Goal: Check status: Check status

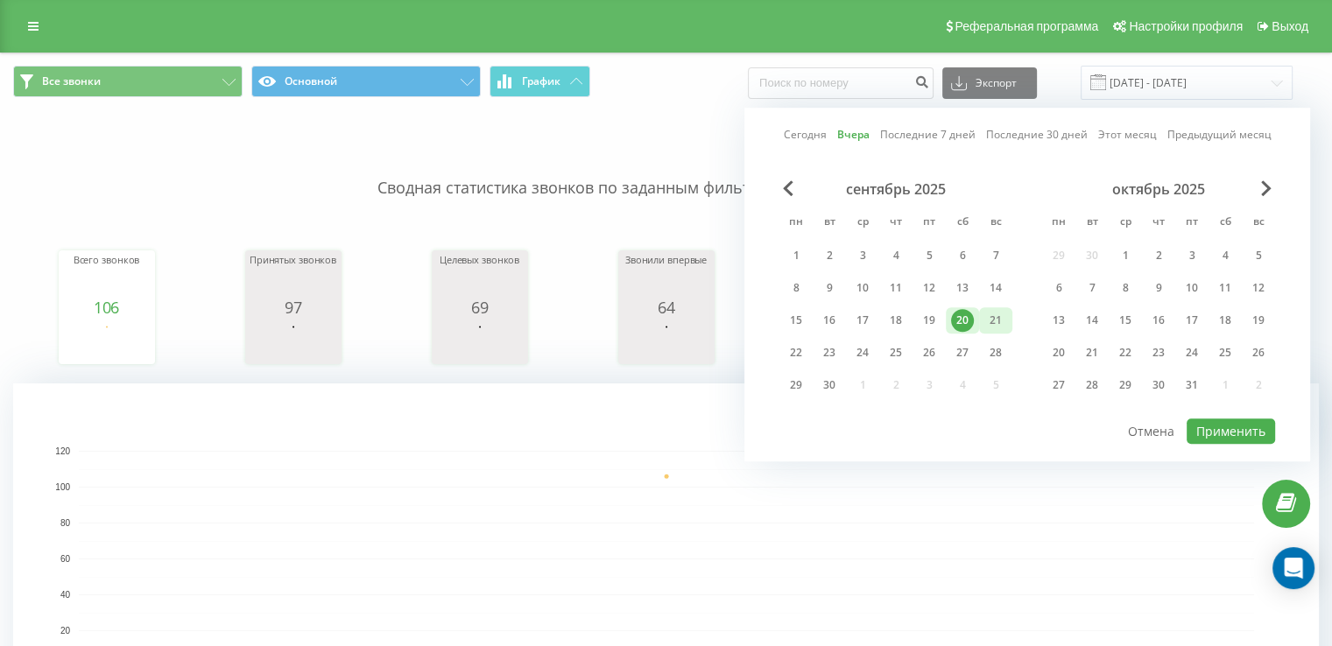
click at [996, 320] on div "21" at bounding box center [995, 320] width 23 height 23
click at [1244, 419] on button "Применить" at bounding box center [1231, 431] width 88 height 25
type input "[DATE] - [DATE]"
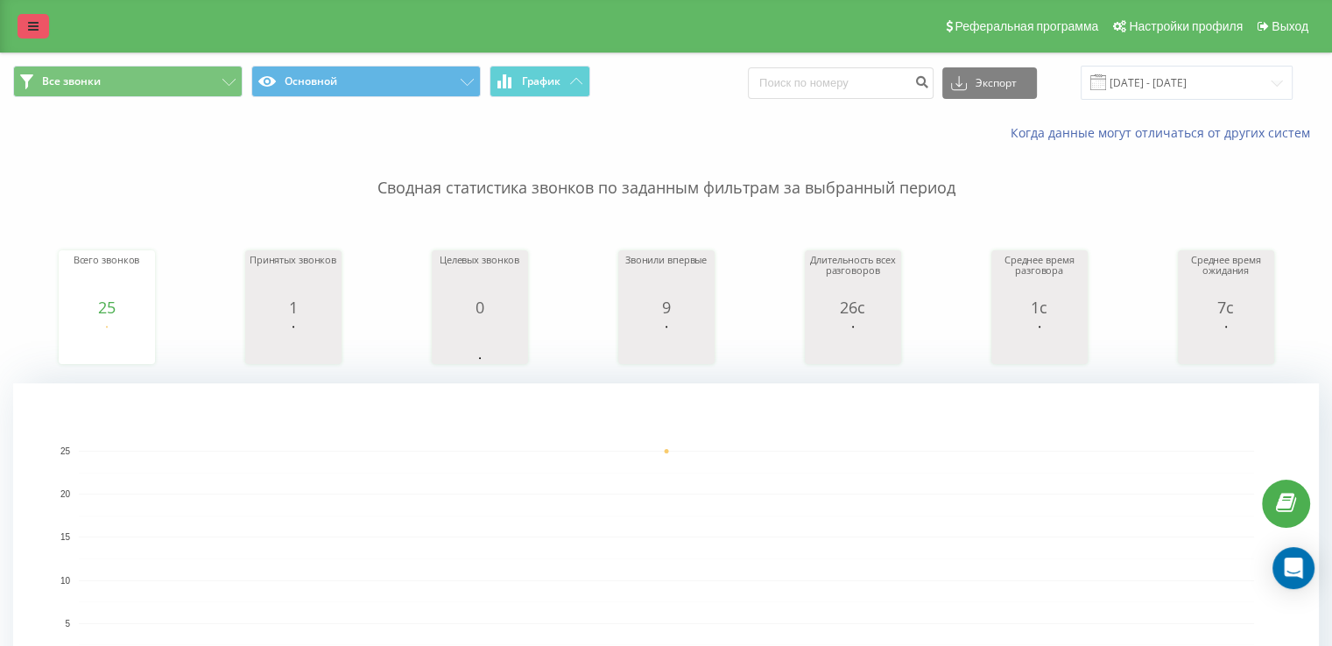
click at [32, 31] on icon at bounding box center [33, 26] width 11 height 12
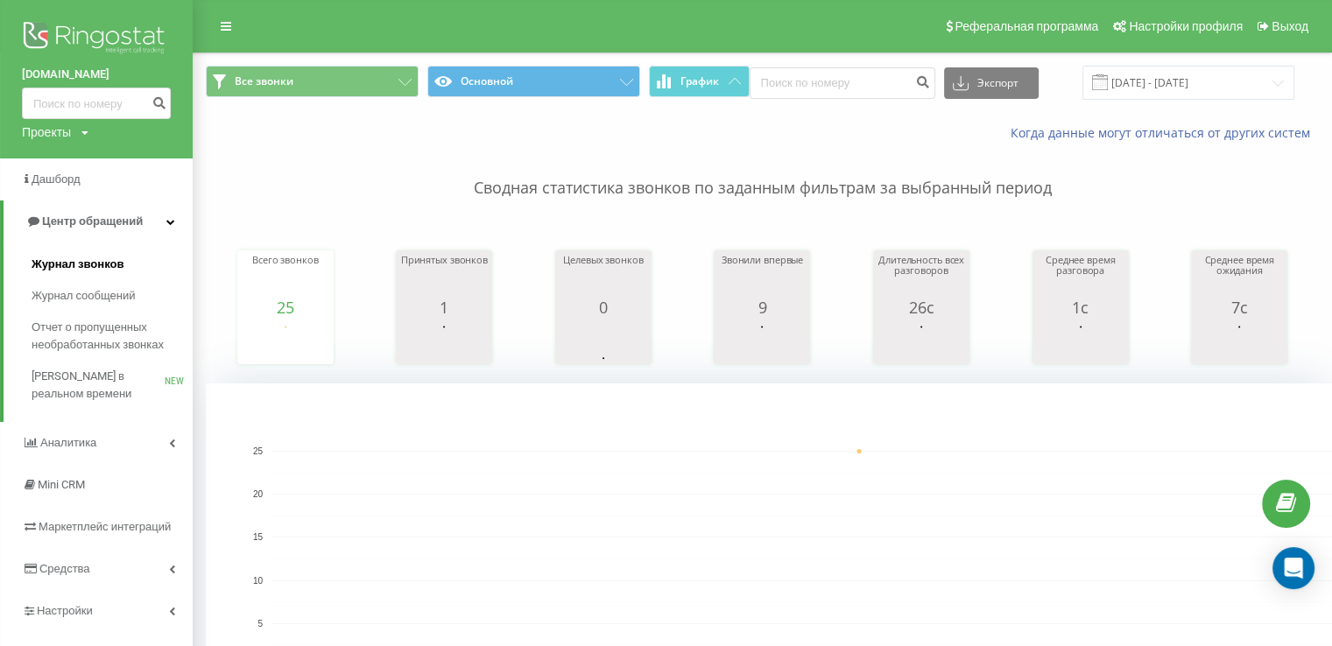
click at [87, 257] on span "Журнал звонков" at bounding box center [78, 265] width 92 height 18
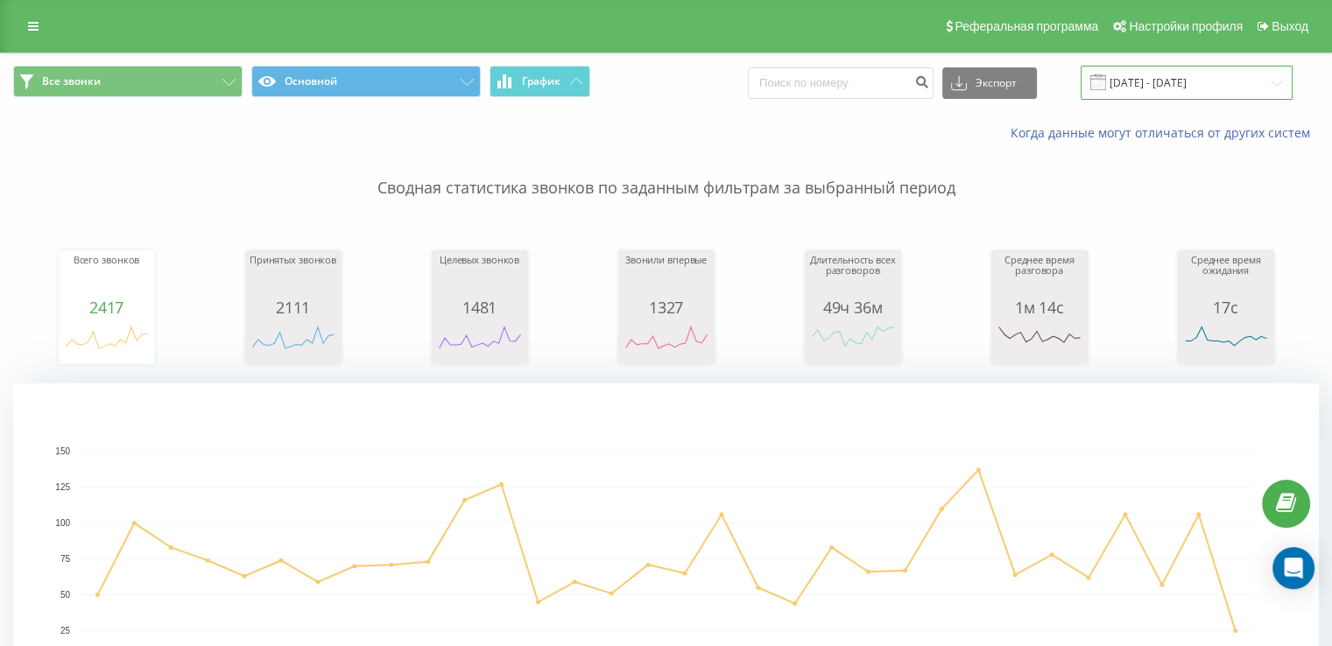
click at [1224, 87] on input "21.08.2025 - 21.09.2025" at bounding box center [1187, 83] width 212 height 34
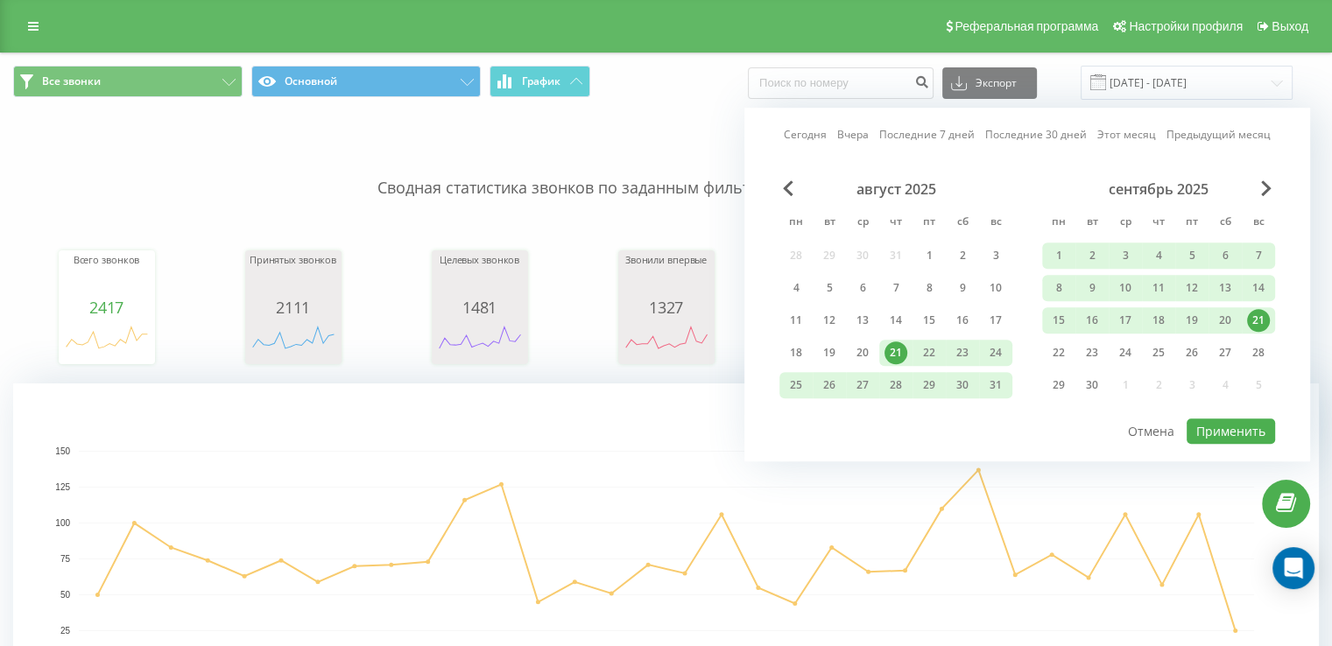
click at [1255, 323] on div "21" at bounding box center [1258, 320] width 23 height 23
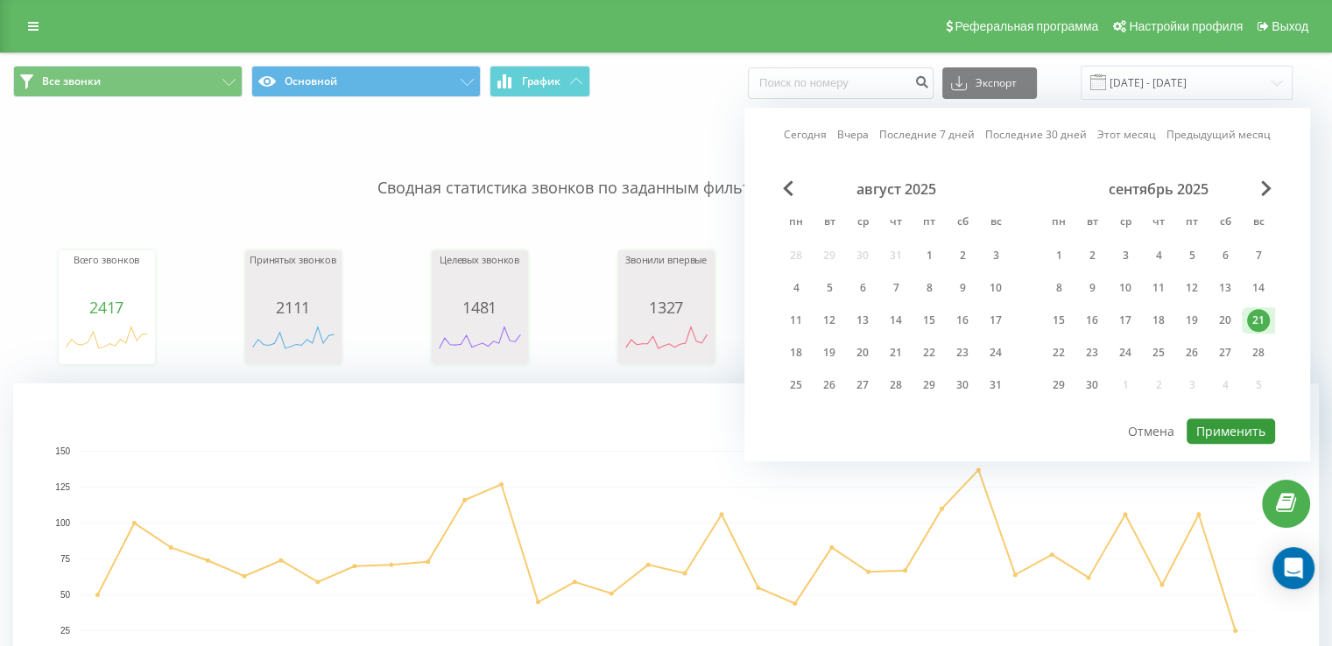
click at [1233, 432] on button "Применить" at bounding box center [1231, 431] width 88 height 25
type input "[DATE] - [DATE]"
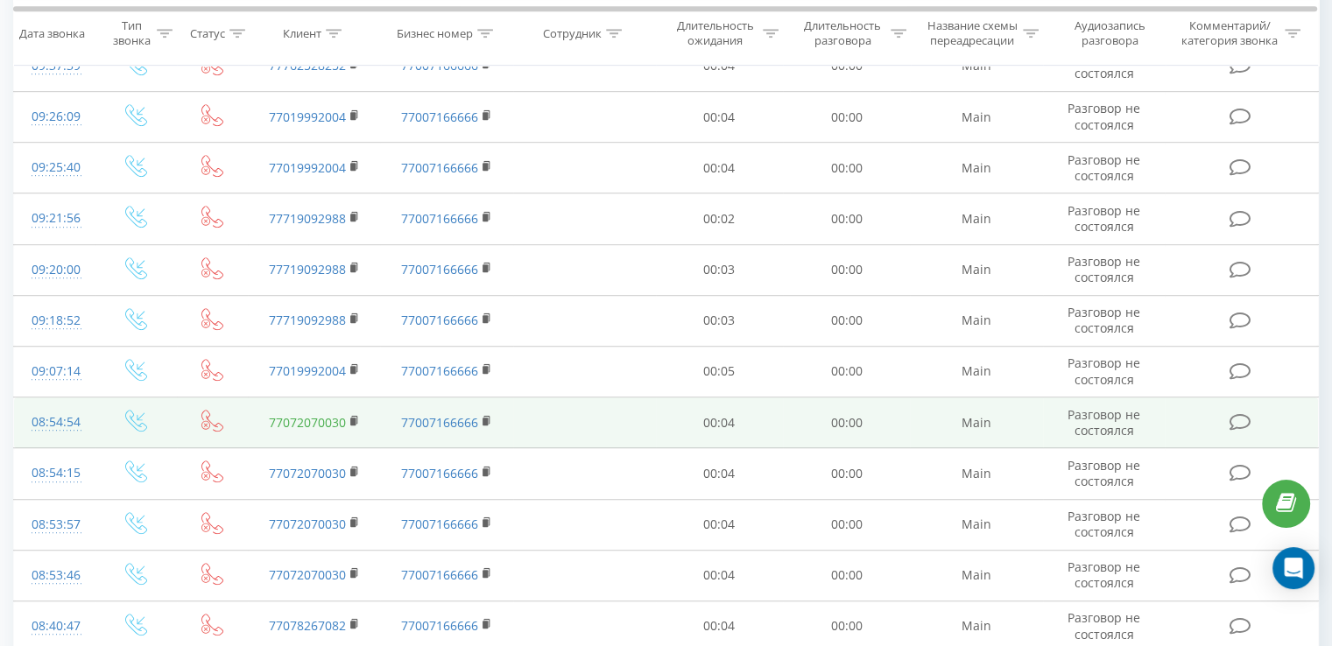
scroll to position [934, 0]
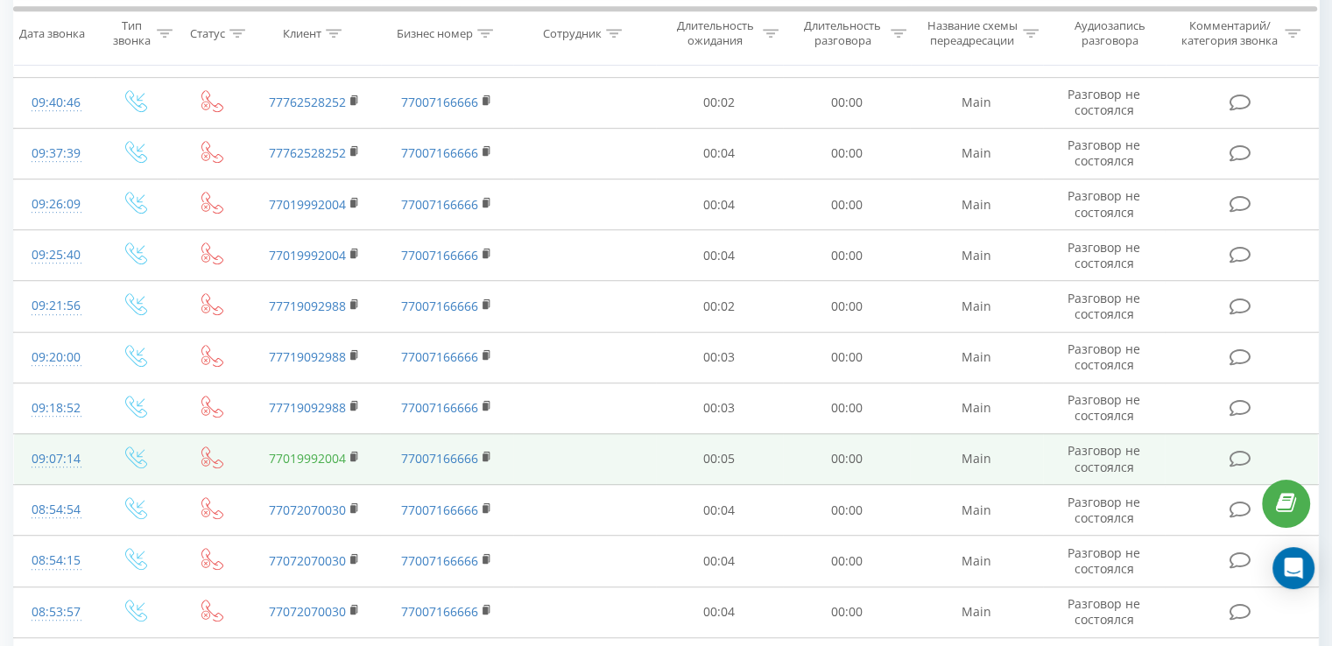
click at [288, 458] on link "77019992004" at bounding box center [307, 458] width 77 height 17
click at [308, 455] on link "77019992004" at bounding box center [307, 458] width 77 height 17
click at [315, 455] on link "77019992004" at bounding box center [307, 458] width 77 height 17
click at [313, 453] on link "77019992004" at bounding box center [307, 458] width 77 height 17
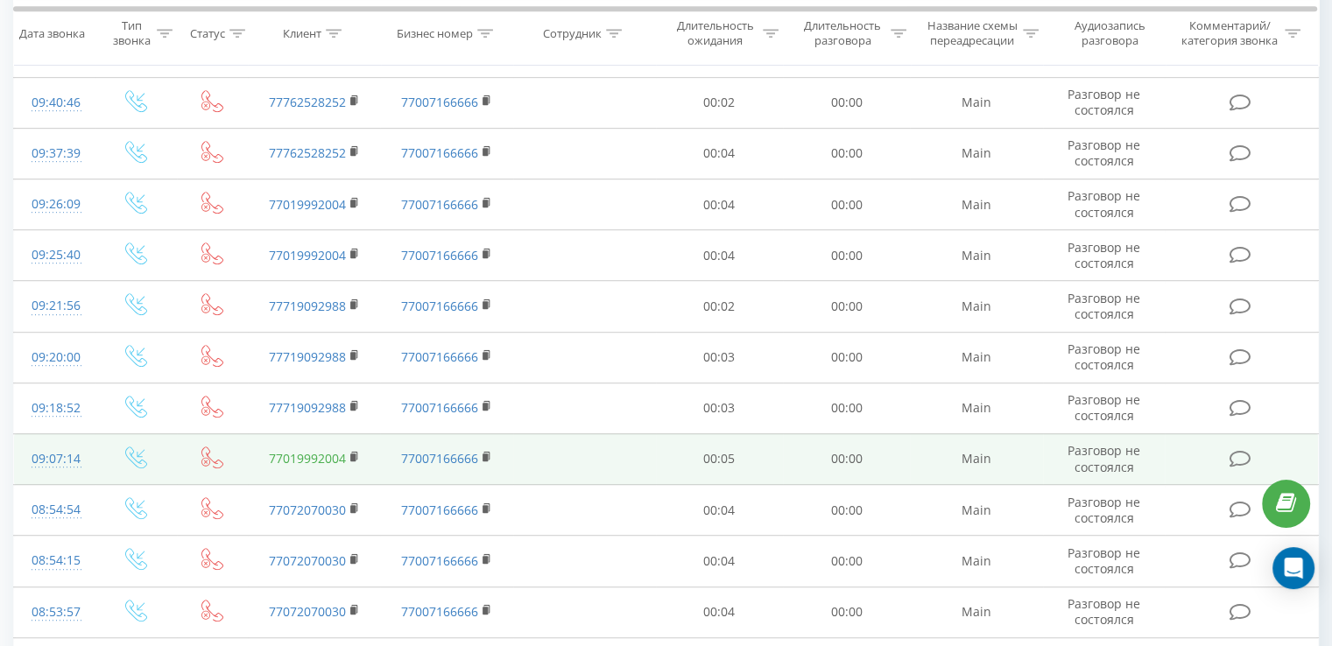
click at [313, 453] on link "77019992004" at bounding box center [307, 458] width 77 height 17
click at [354, 456] on rect at bounding box center [352, 458] width 5 height 8
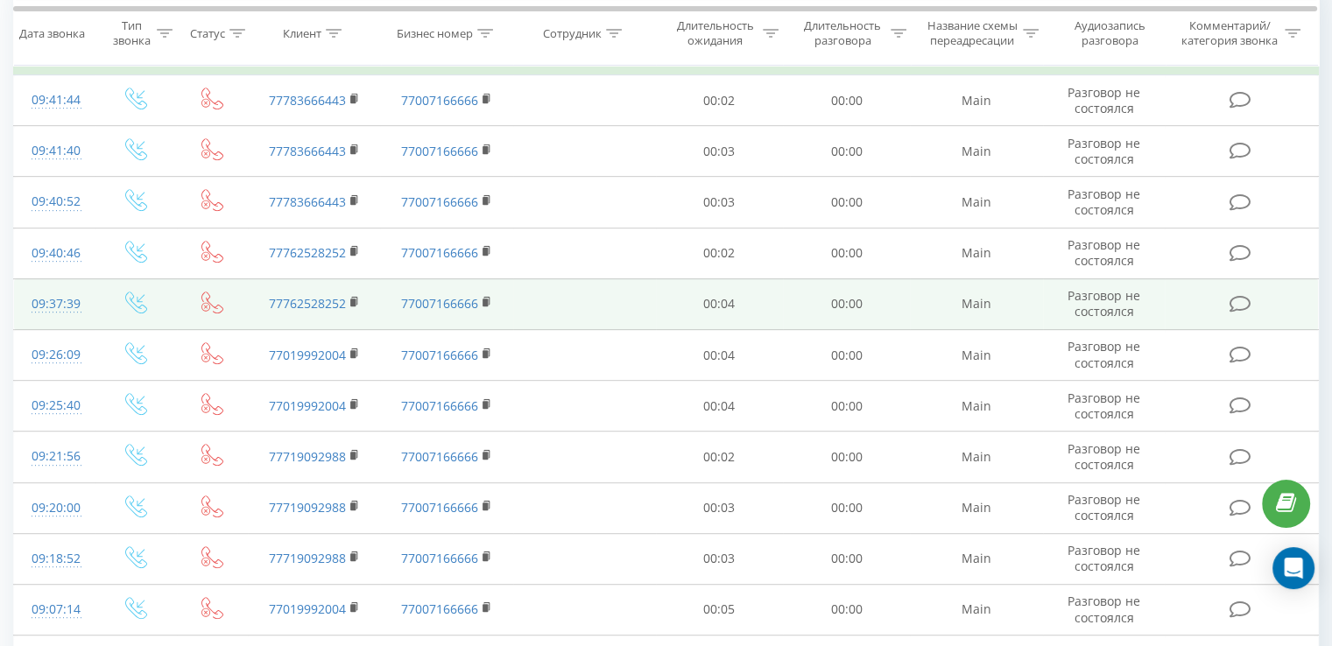
scroll to position [758, 0]
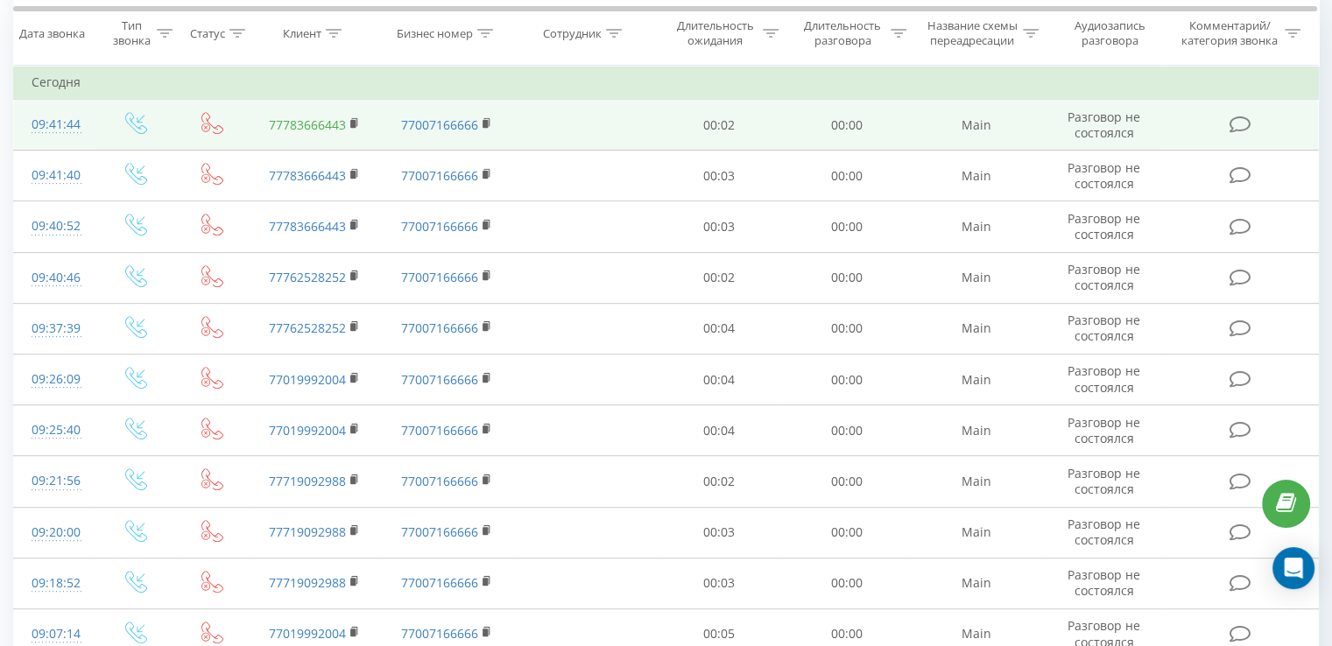
click at [324, 120] on link "77783666443" at bounding box center [307, 124] width 77 height 17
click at [350, 124] on rect at bounding box center [352, 124] width 5 height 8
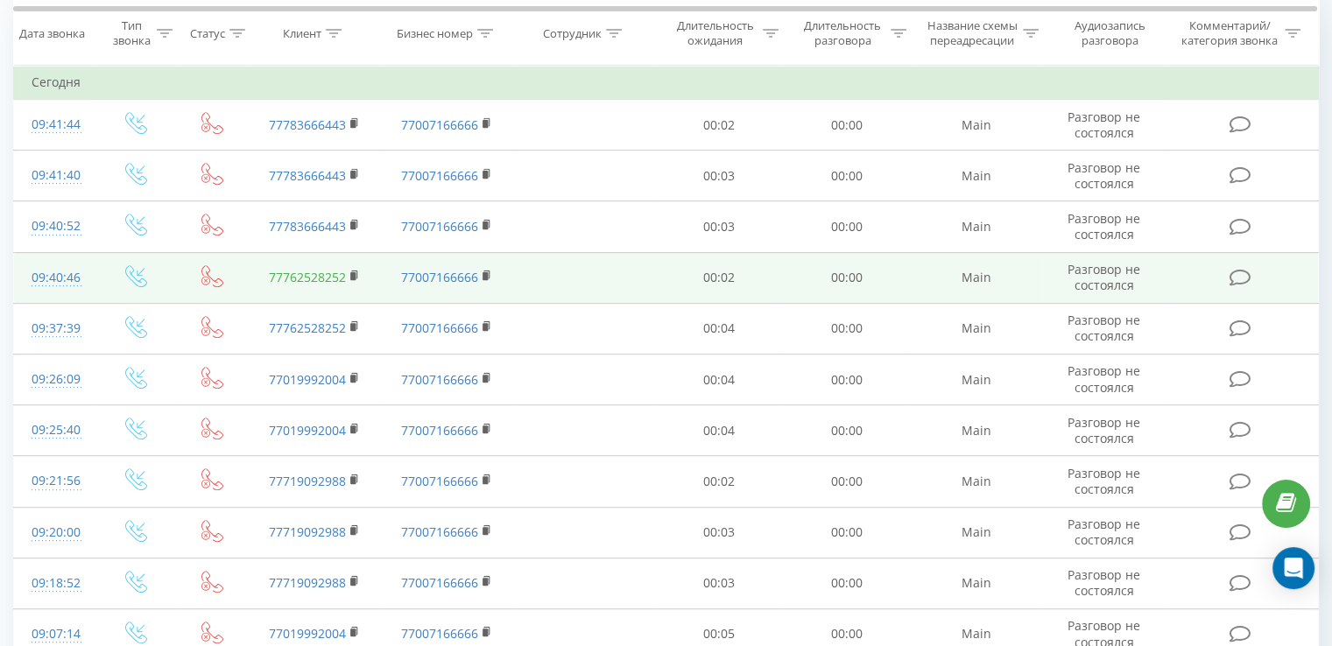
click at [320, 276] on link "77762528252" at bounding box center [307, 277] width 77 height 17
click at [357, 274] on icon at bounding box center [355, 276] width 10 height 12
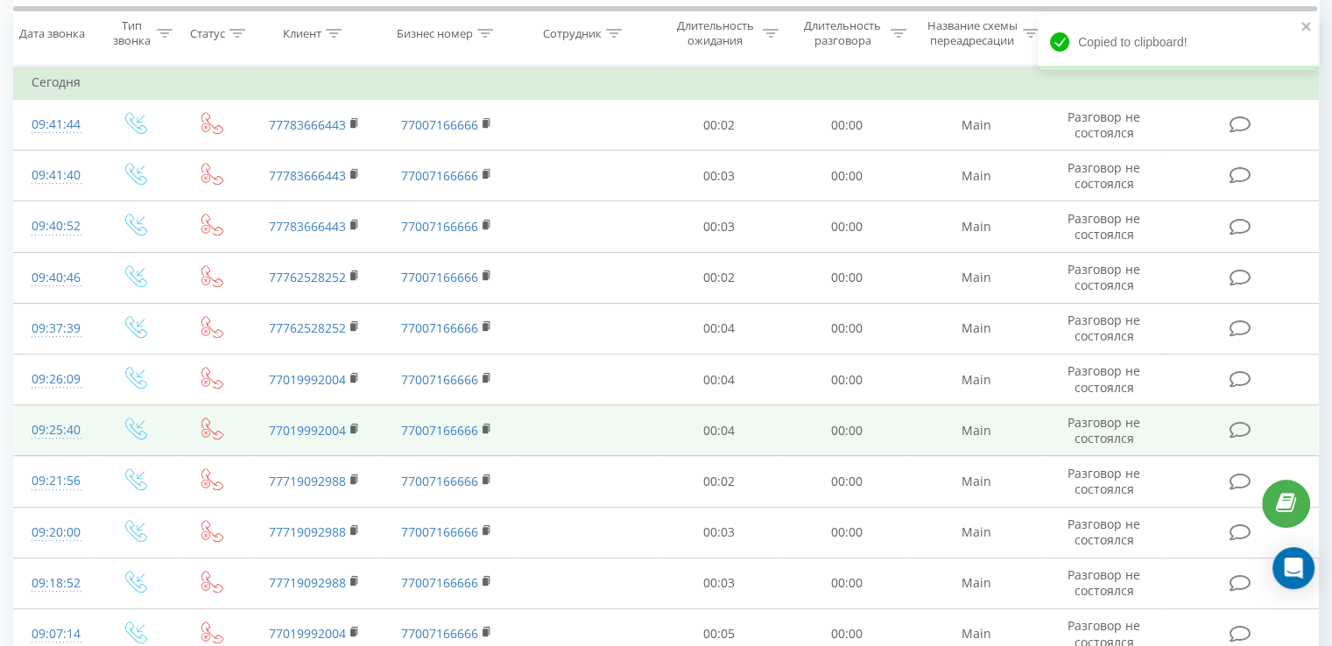
scroll to position [691, 0]
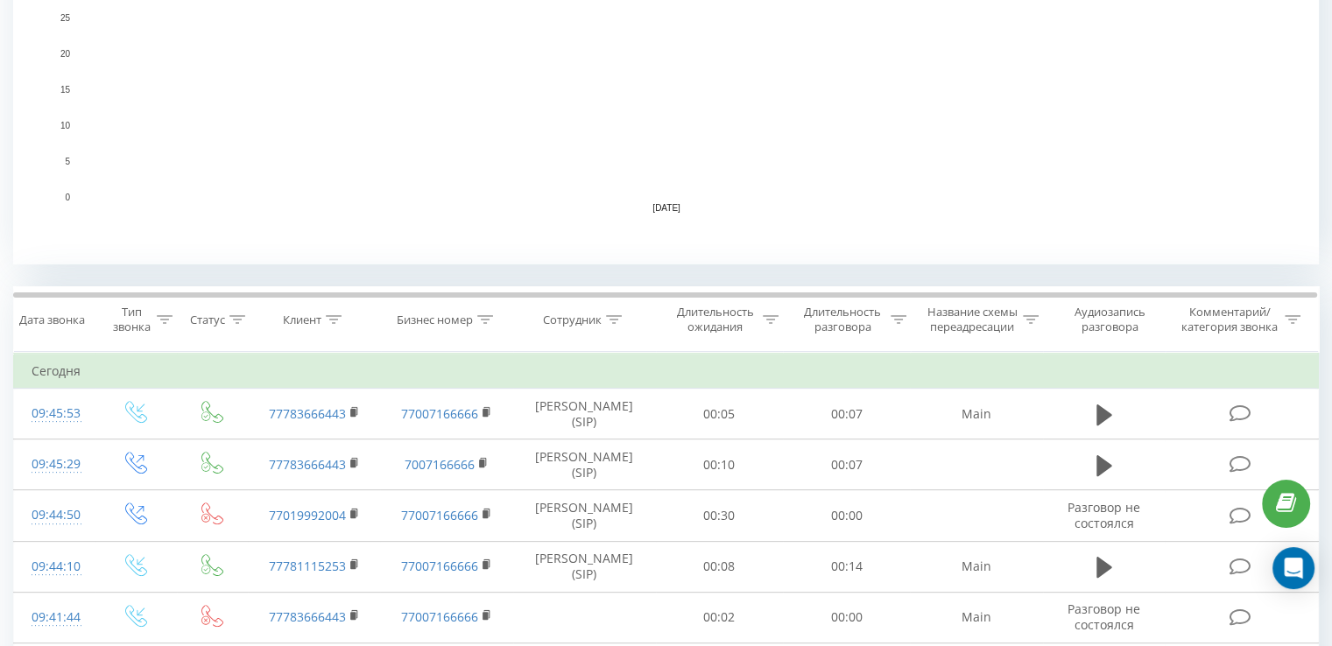
scroll to position [613, 0]
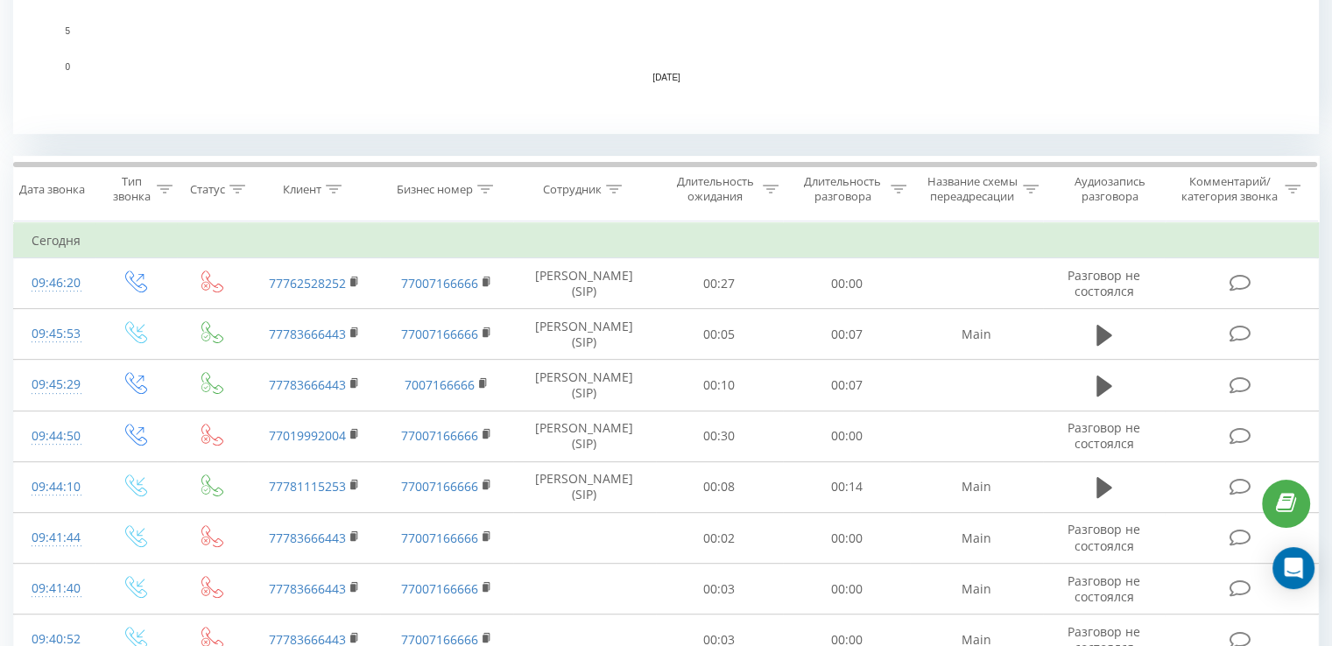
scroll to position [701, 0]
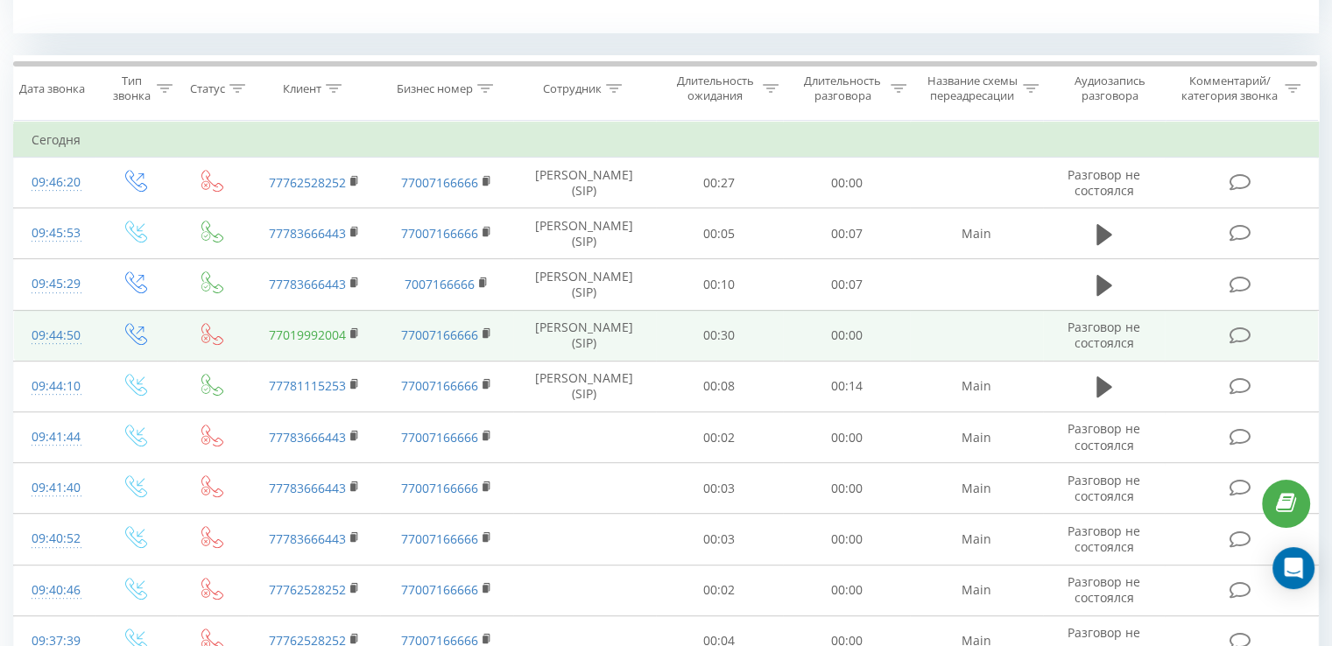
click at [321, 333] on link "77019992004" at bounding box center [307, 335] width 77 height 17
click at [358, 330] on icon at bounding box center [355, 334] width 10 height 12
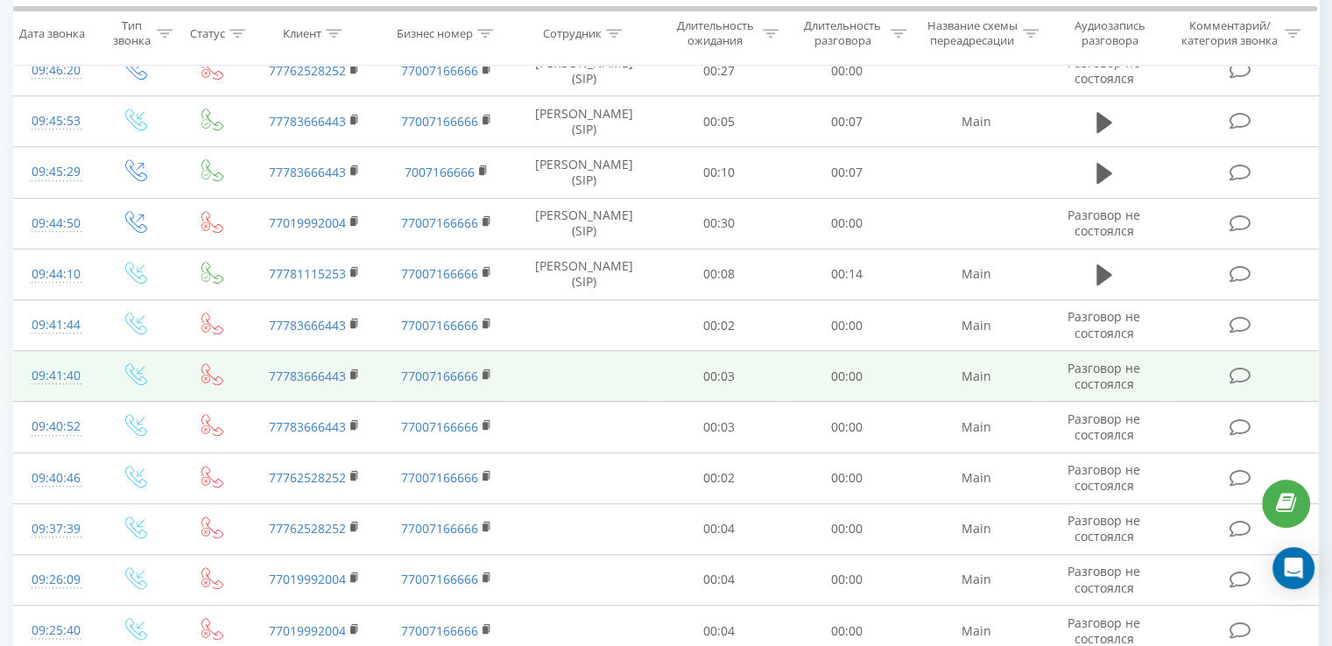
scroll to position [788, 0]
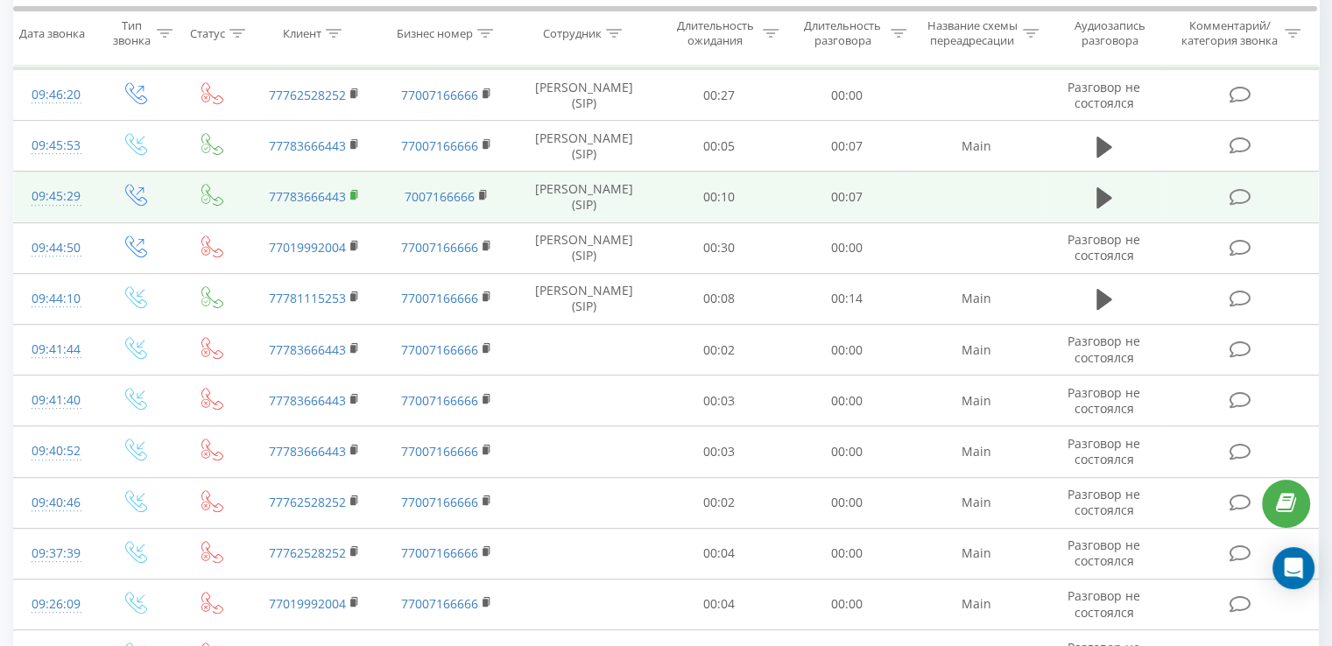
click at [356, 193] on icon at bounding box center [355, 195] width 10 height 12
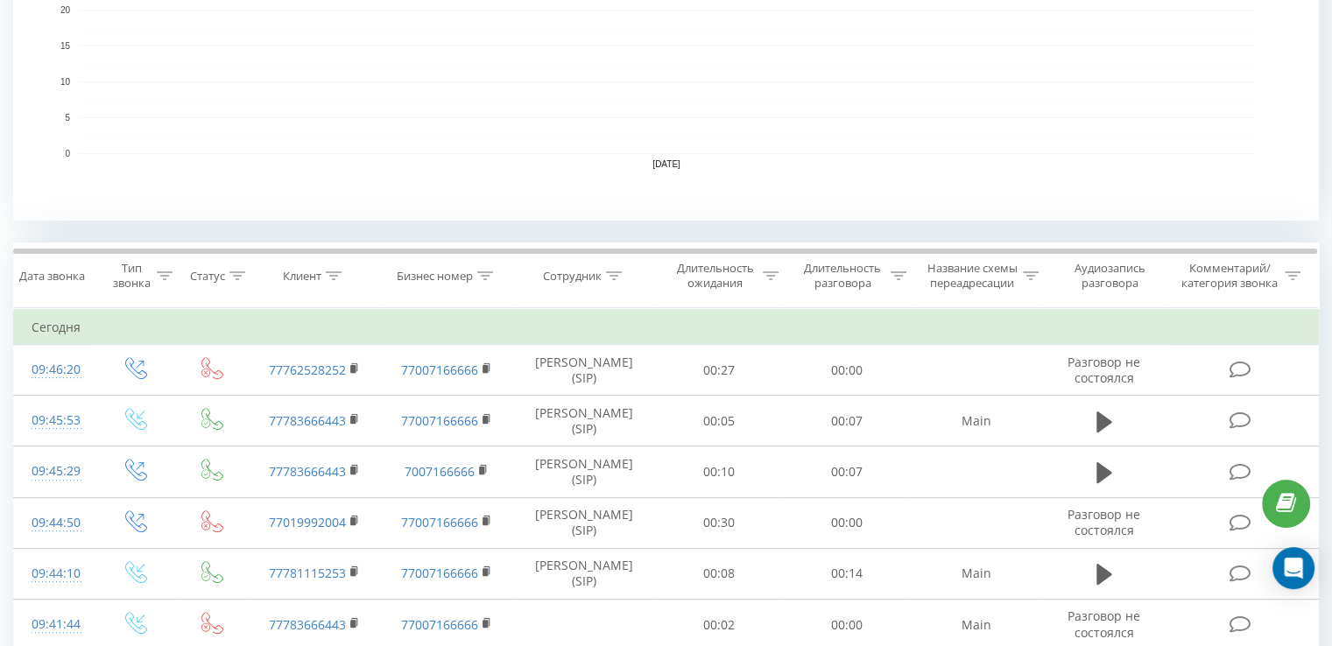
scroll to position [613, 0]
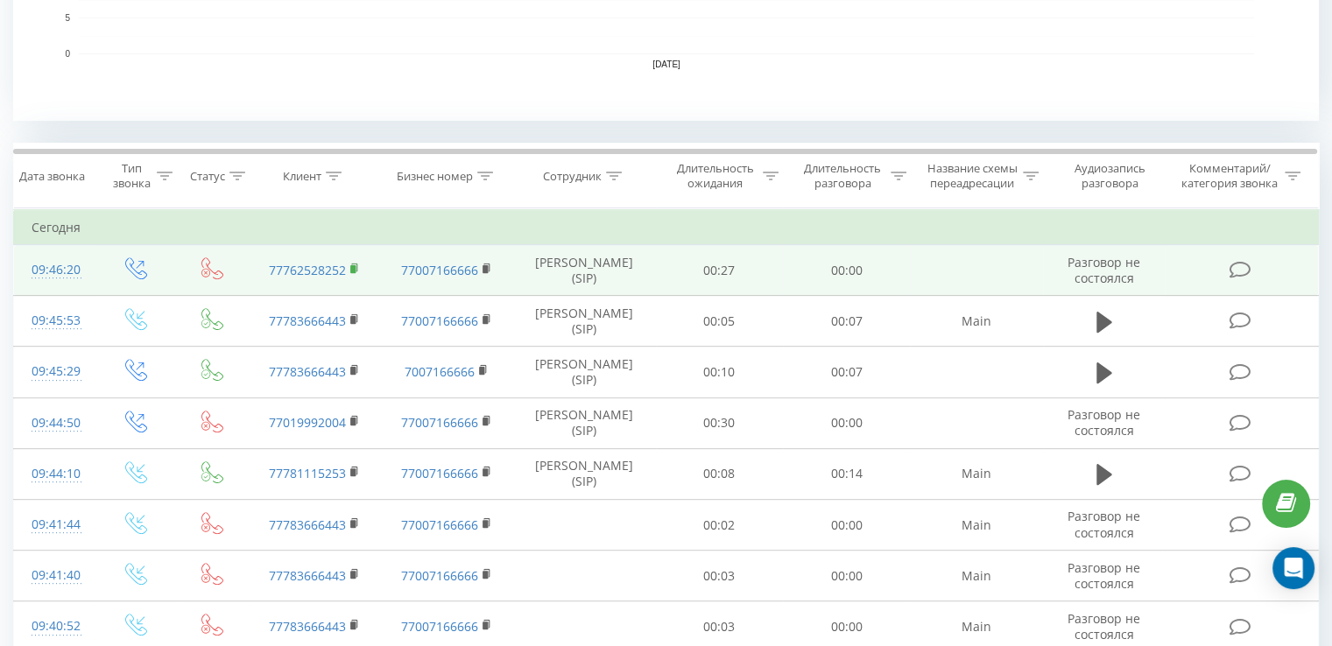
click at [354, 271] on rect at bounding box center [352, 269] width 5 height 8
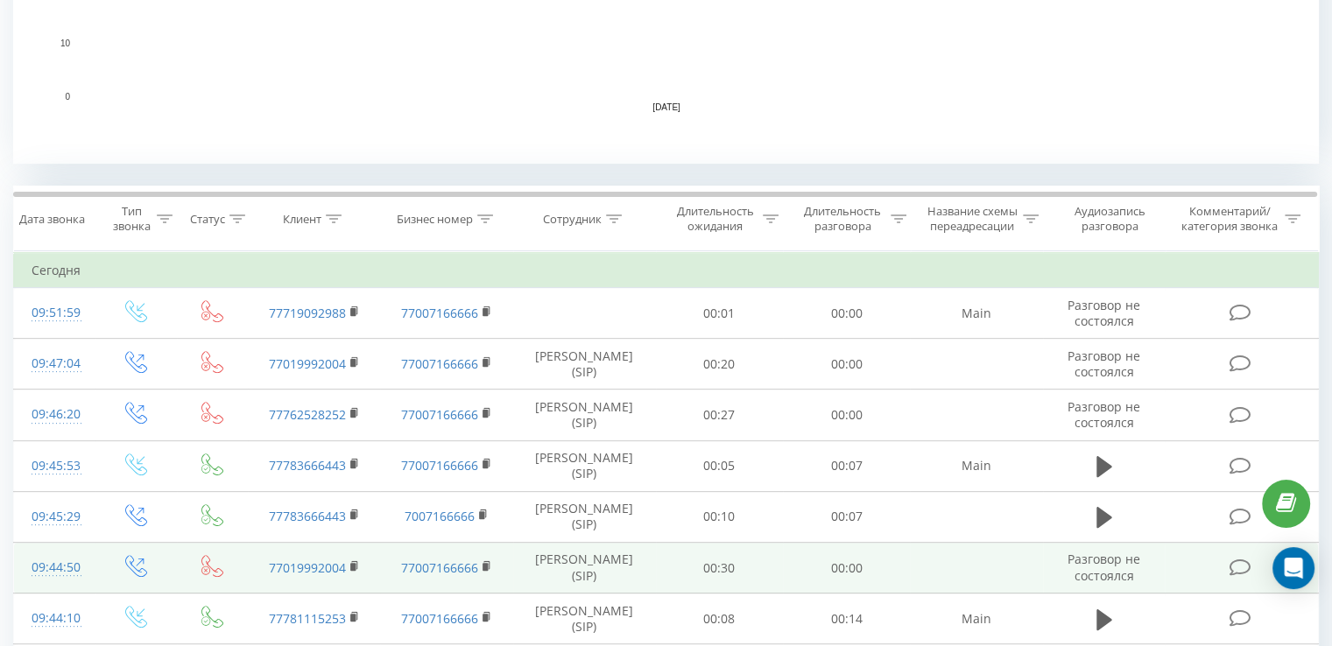
scroll to position [496, 0]
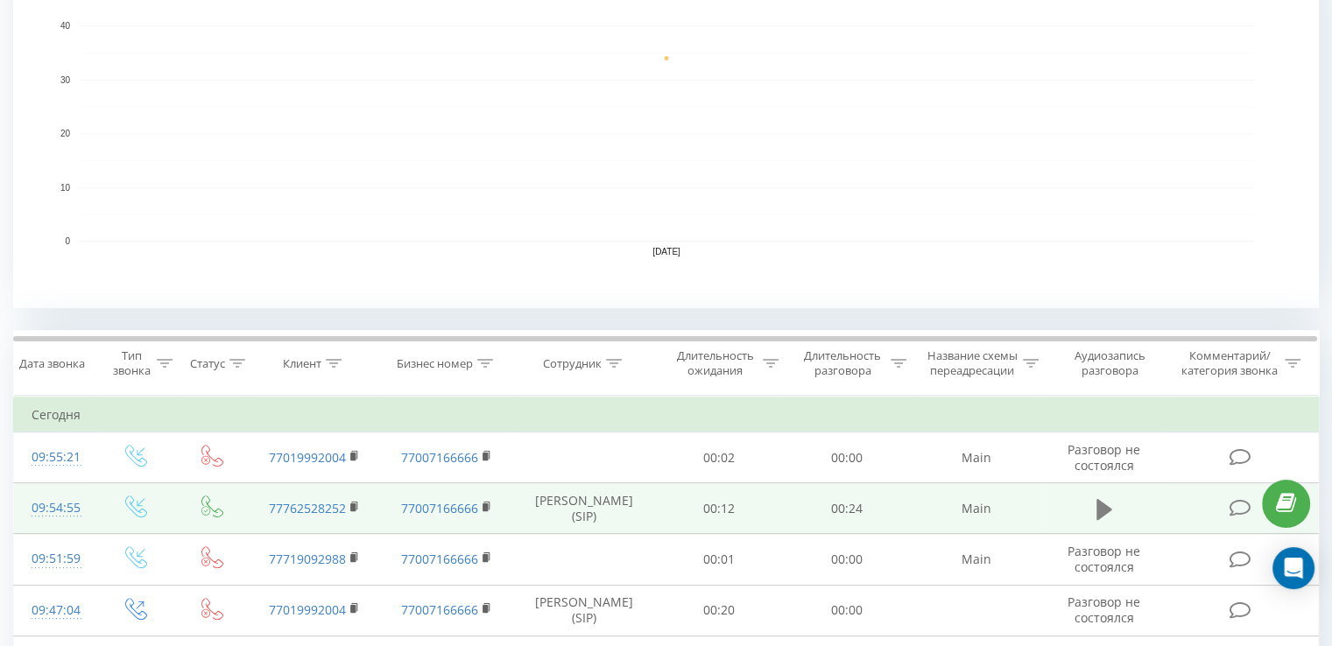
click at [1107, 504] on icon at bounding box center [1105, 509] width 16 height 25
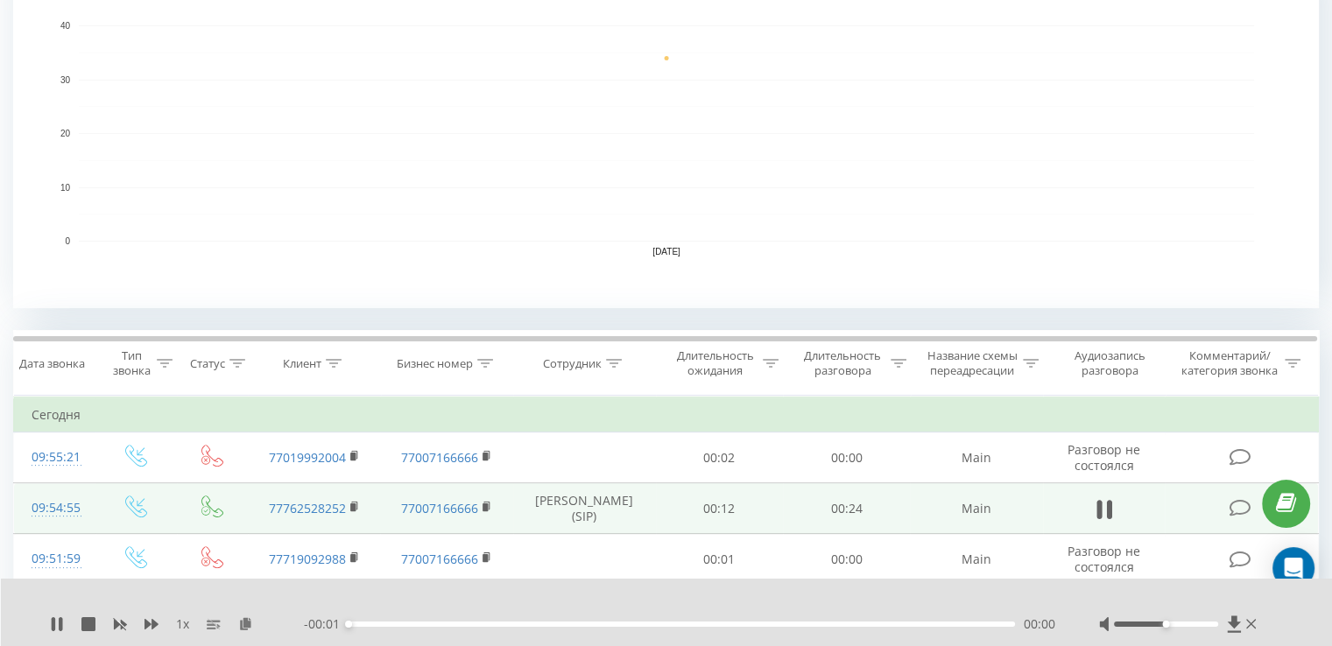
click at [365, 622] on div "00:00" at bounding box center [682, 624] width 667 height 5
click at [353, 624] on div "00:00" at bounding box center [682, 624] width 667 height 5
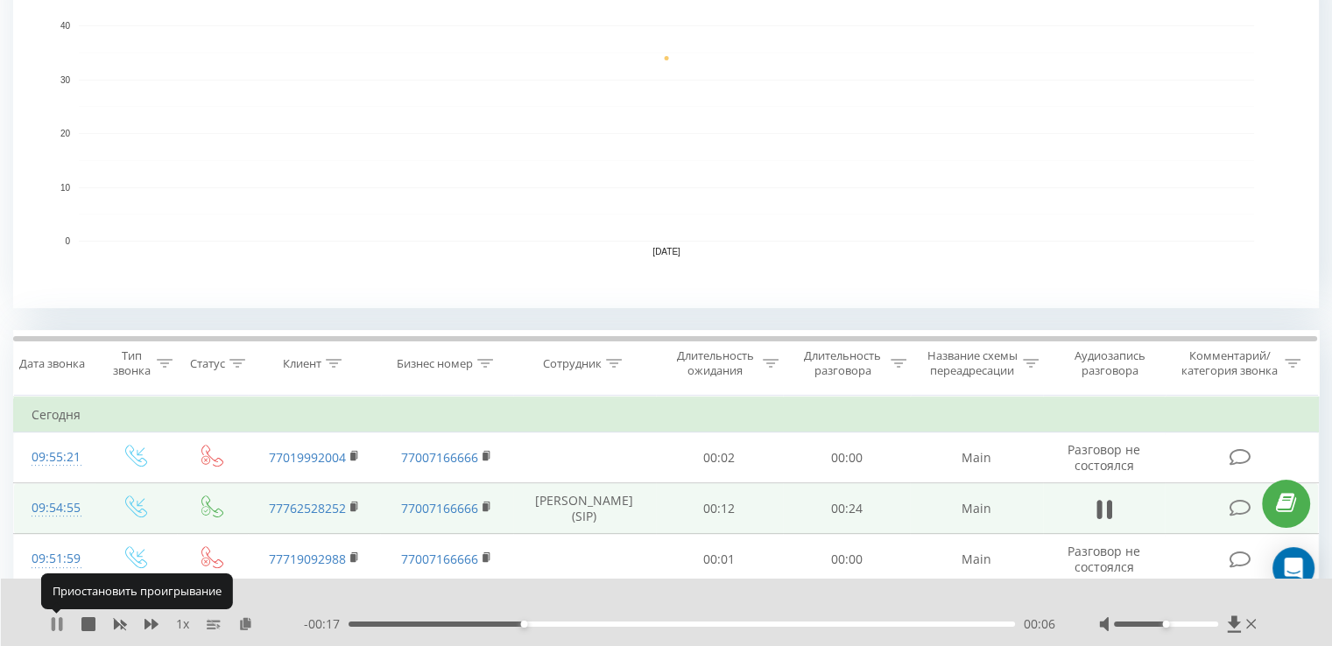
click at [60, 624] on icon at bounding box center [61, 624] width 4 height 14
click at [354, 506] on rect at bounding box center [352, 508] width 5 height 8
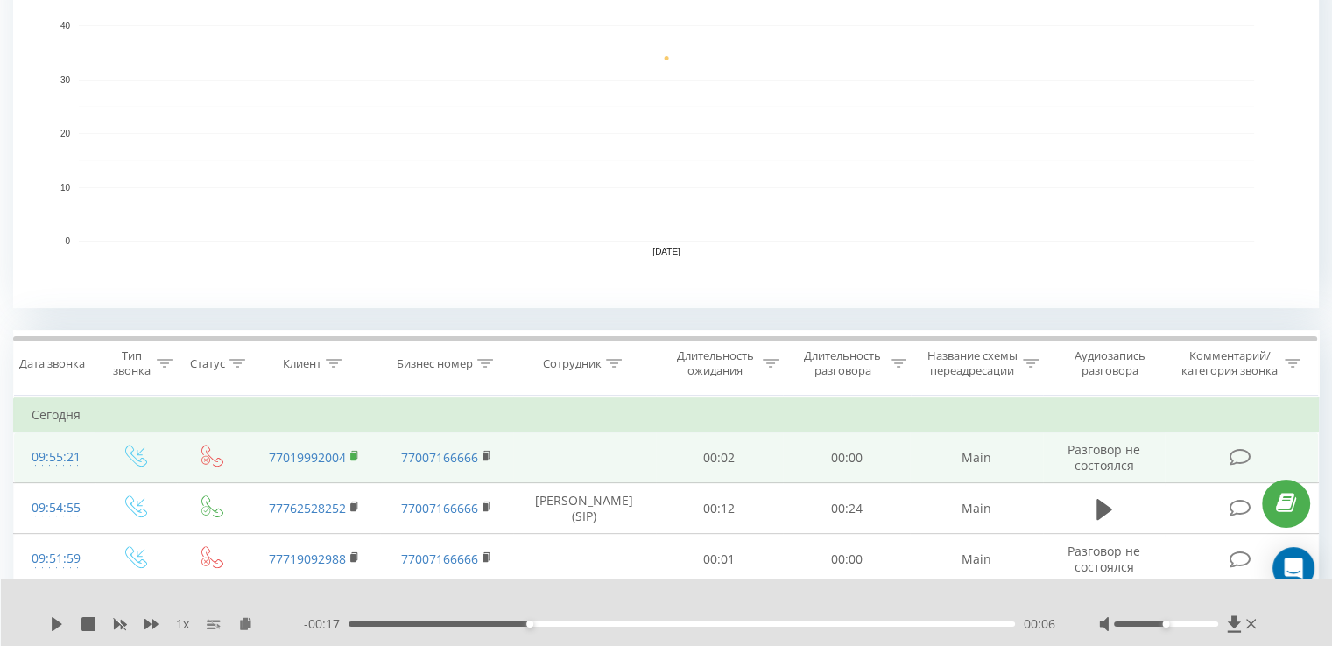
click at [350, 453] on rect at bounding box center [352, 457] width 5 height 8
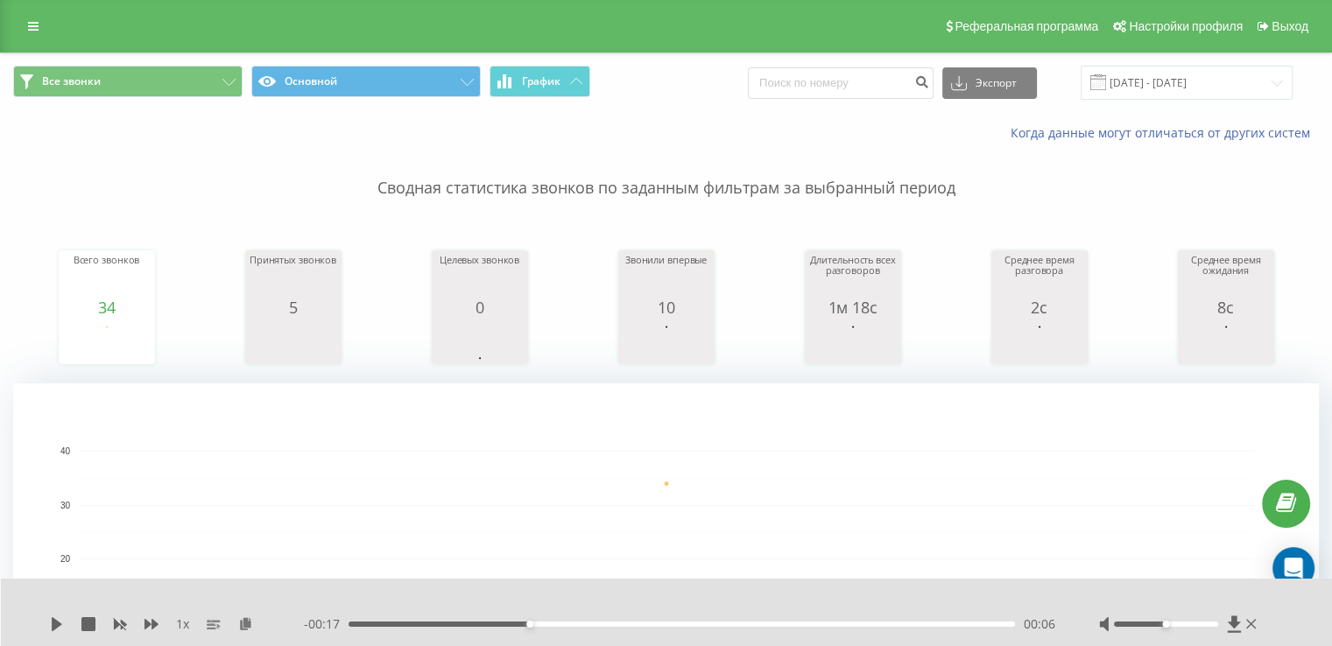
scroll to position [438, 0]
